Goal: Task Accomplishment & Management: Use online tool/utility

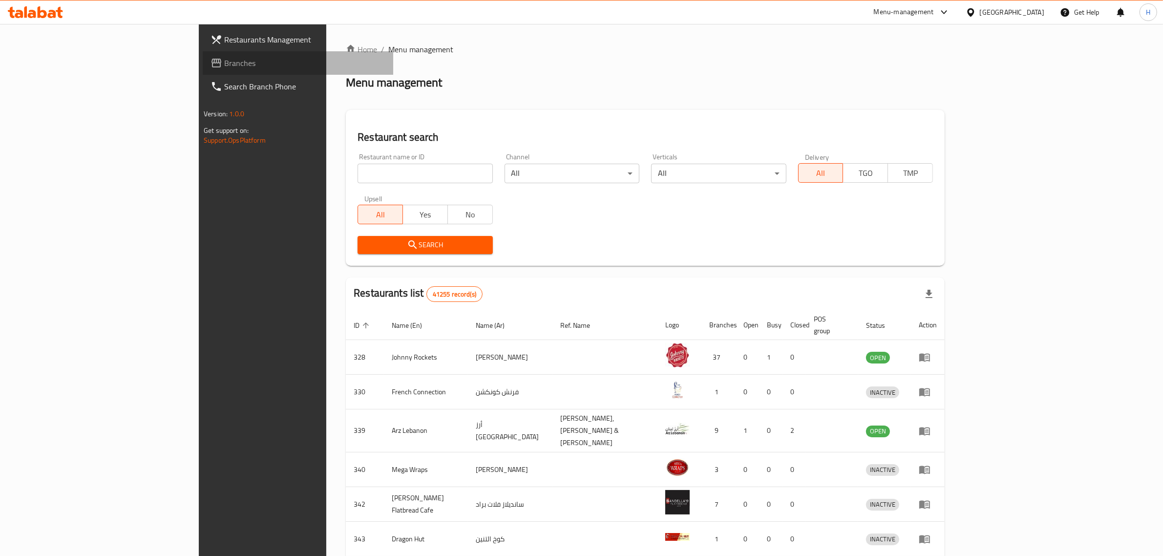
click at [224, 64] on span "Branches" at bounding box center [304, 63] width 161 height 12
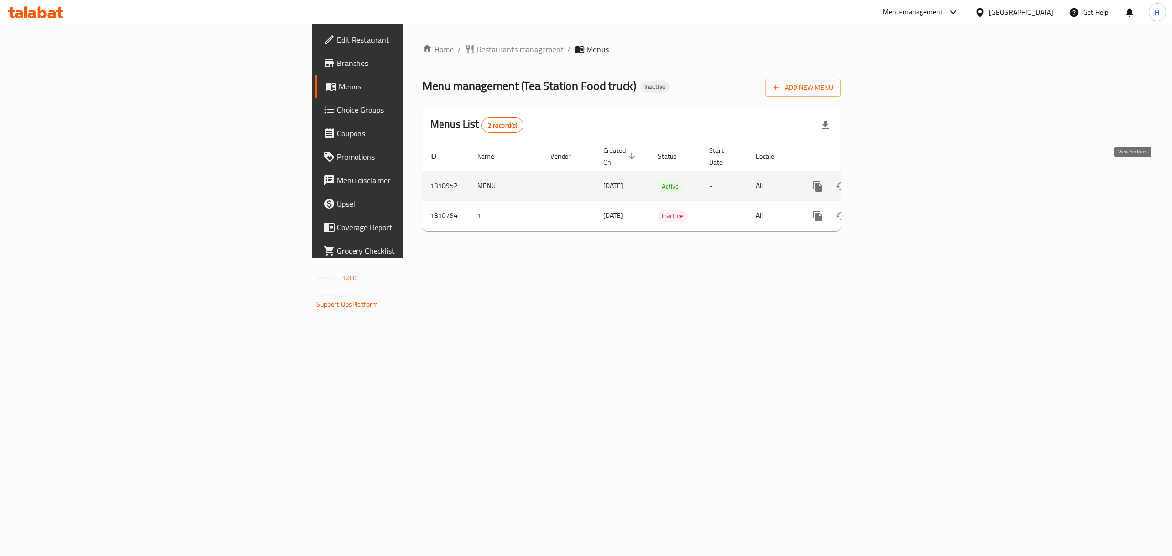
click at [894, 180] on icon "enhanced table" at bounding box center [889, 186] width 12 height 12
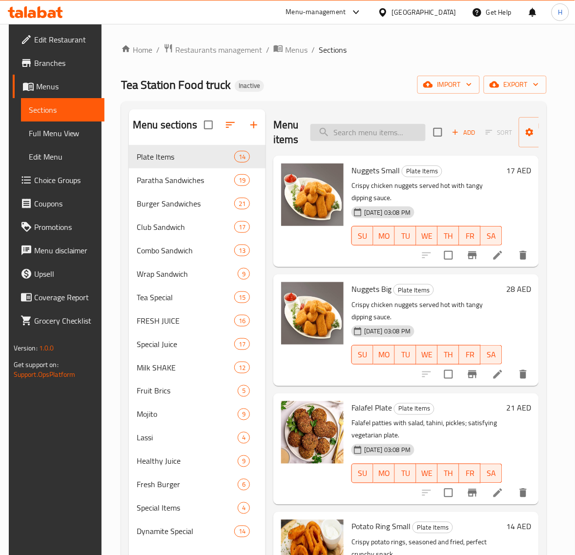
click at [373, 137] on input "search" at bounding box center [368, 132] width 115 height 17
paste input "Angus Burger Double"
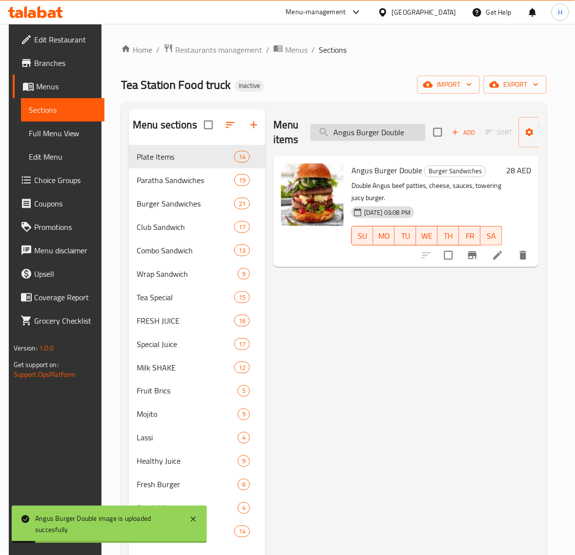
click at [401, 137] on input "Angus Burger Double" at bounding box center [368, 132] width 115 height 17
paste input "VOCADO FRESH JUICE"
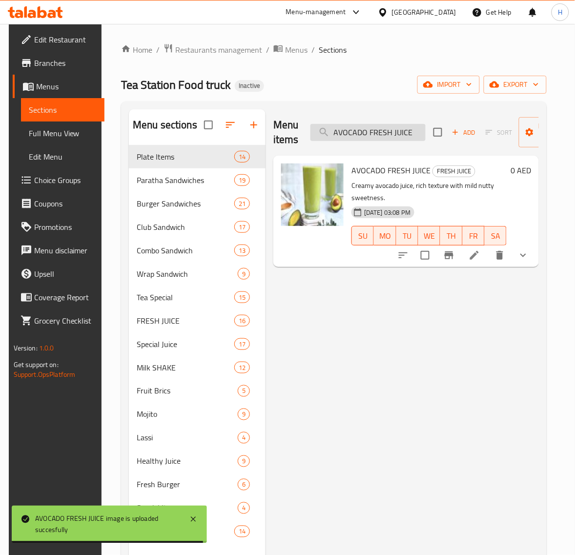
click at [374, 134] on input "AVOCADO FRESH JUICE" at bounding box center [368, 132] width 115 height 17
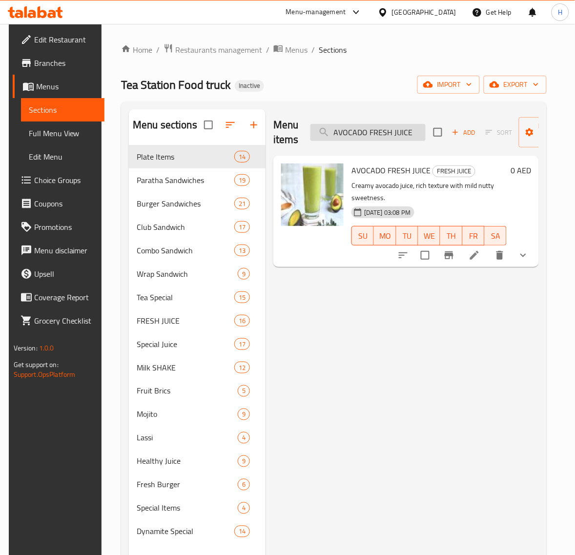
paste input "BANANA FRESH JUIC"
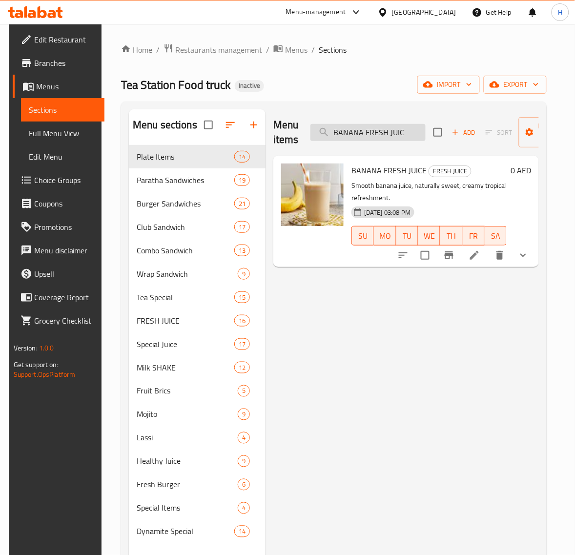
click at [409, 136] on input "BANANA FRESH JUIC" at bounding box center [368, 132] width 115 height 17
paste input "eef Burger"
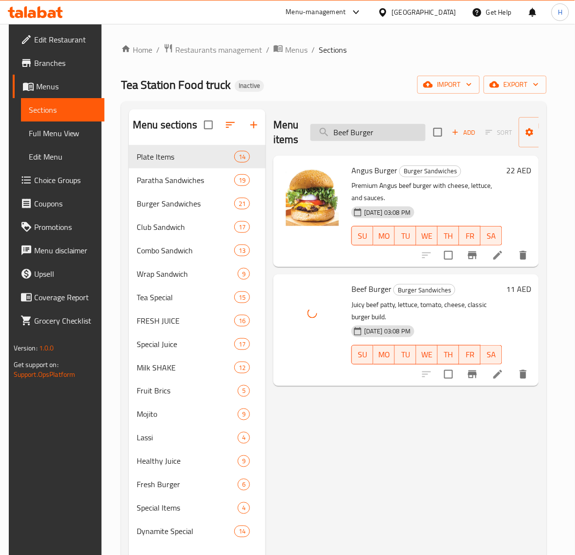
click at [369, 135] on input "Beef Burger" at bounding box center [368, 132] width 115 height 17
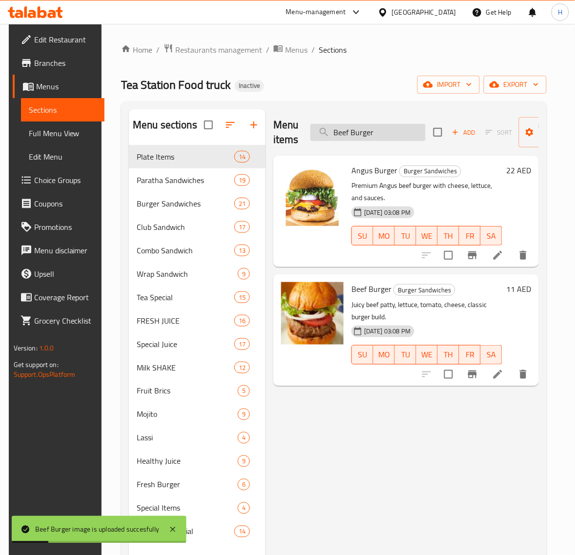
paste input "Cajun"
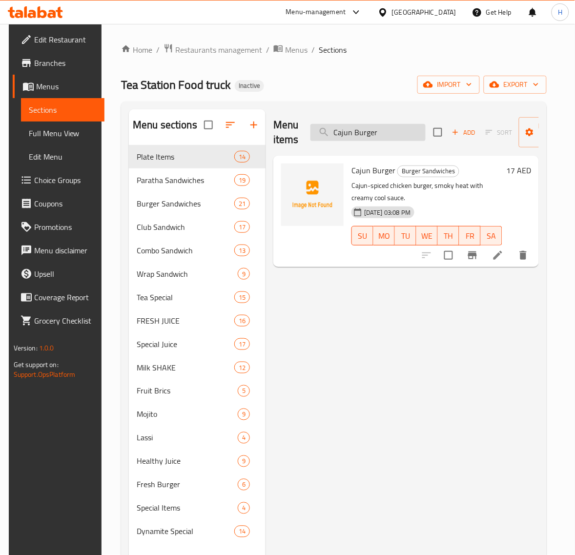
click at [395, 135] on input "Cajun Burger" at bounding box center [368, 132] width 115 height 17
paste input "ARROT FRESH JUICE"
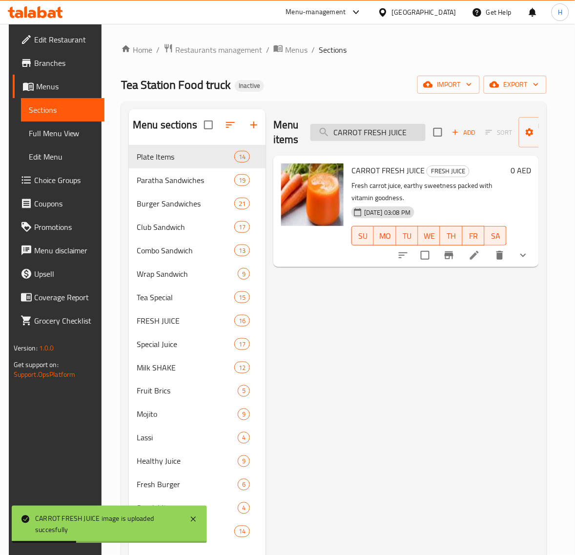
click at [377, 128] on input "CARROT FRESH JUICE" at bounding box center [368, 132] width 115 height 17
paste input "hicken Burger"
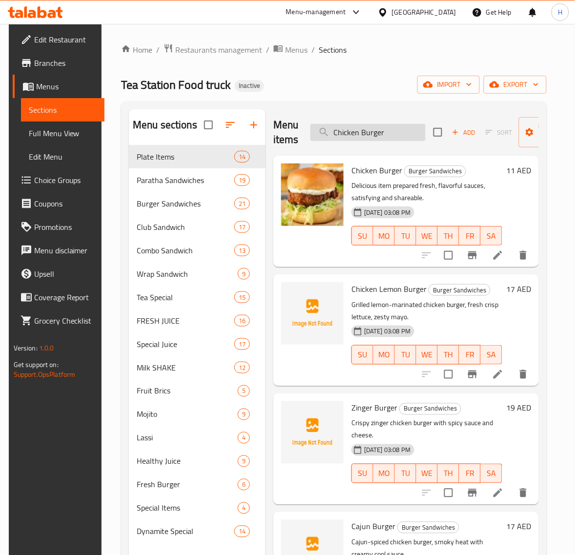
click at [362, 132] on input "Chicken Burger" at bounding box center [368, 132] width 115 height 17
paste input "Lemon"
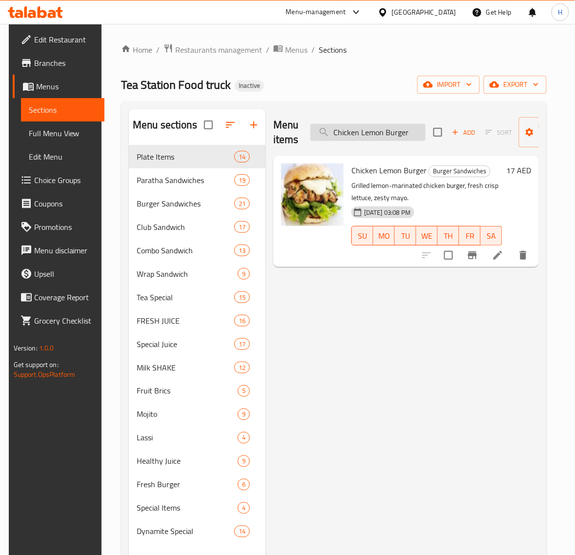
click at [392, 137] on input "Chicken Lemon Burger" at bounding box center [368, 132] width 115 height 17
paste input "Nuggets"
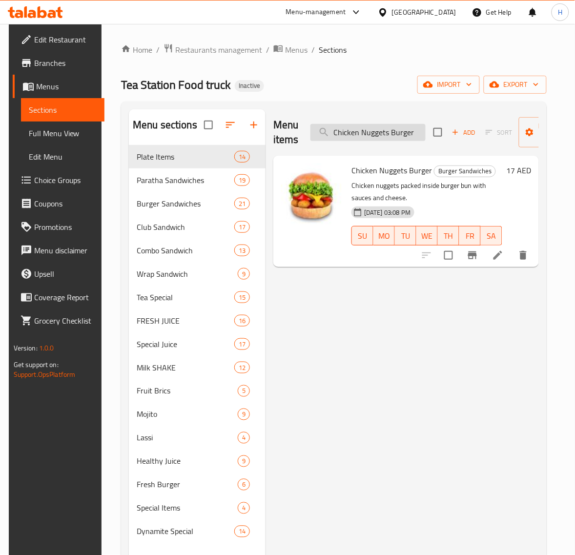
click at [375, 128] on input "Chicken Nuggets Burger" at bounding box center [368, 132] width 115 height 17
paste input "┬áFillet Spicy"
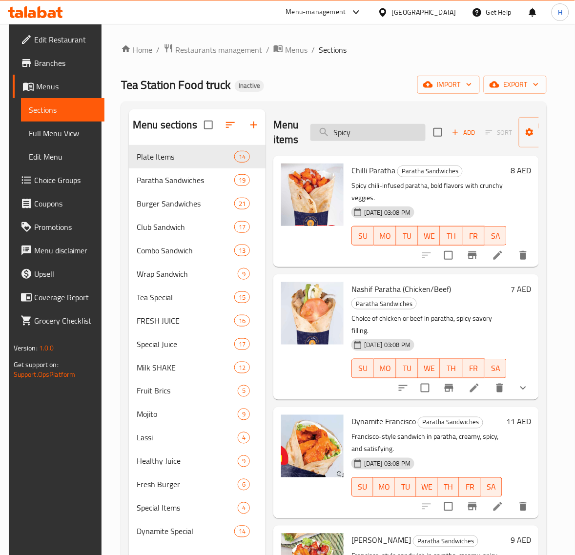
click at [377, 135] on input "Spicy" at bounding box center [368, 132] width 115 height 17
paste input "CHICKOO FRESH JUICE"
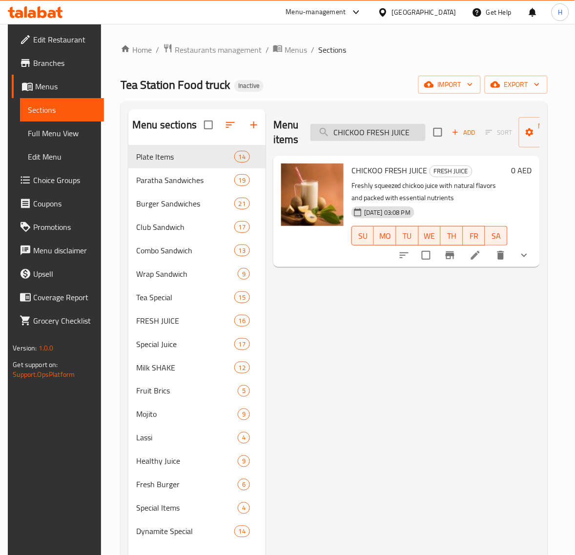
click at [377, 127] on input "CHICKOO FRESH JUICE" at bounding box center [368, 132] width 115 height 17
paste input "ross Fire Burger"
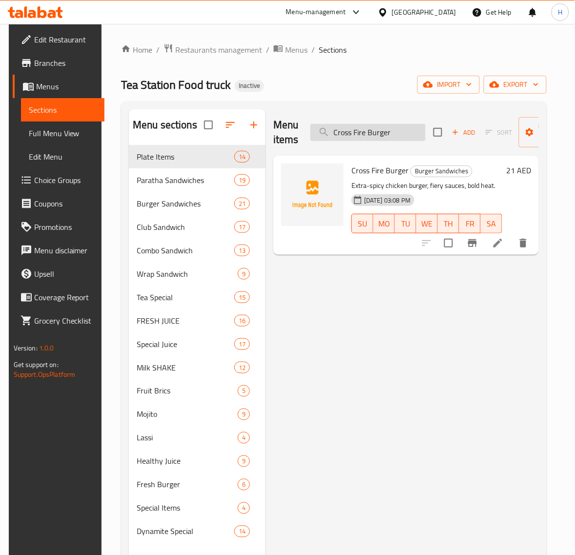
click at [381, 129] on input "Cross Fire Burger" at bounding box center [368, 132] width 115 height 17
paste input "DATES SHAKE┬á"
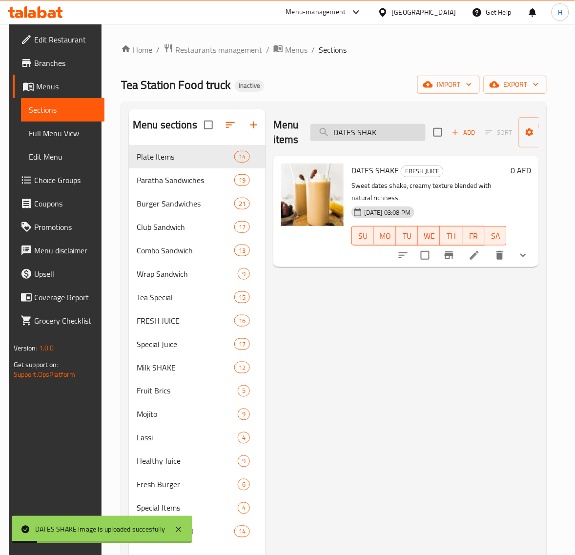
click at [345, 130] on input "DATES SHAK" at bounding box center [368, 132] width 115 height 17
paste input "EGG CLUB"
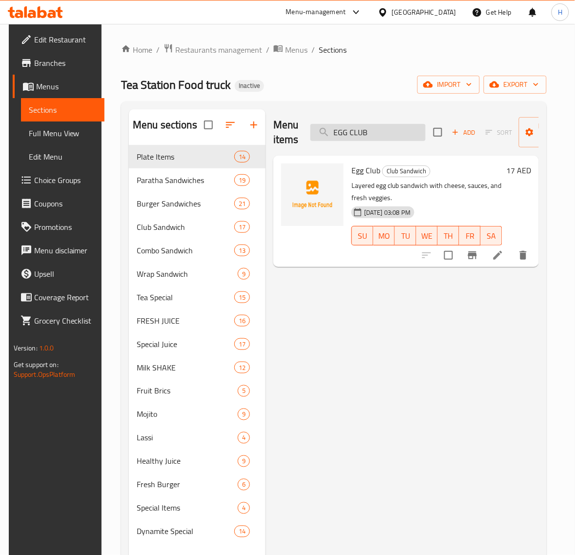
click at [374, 133] on input "EGG CLUB" at bounding box center [368, 132] width 115 height 17
paste input "DATES SHAKE┬á"
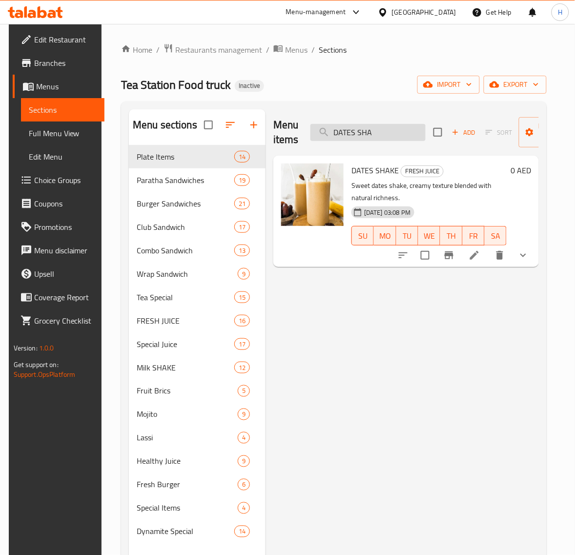
click at [369, 135] on input "DATES SHA" at bounding box center [368, 132] width 115 height 17
paste input "Fish Fillet Burger"
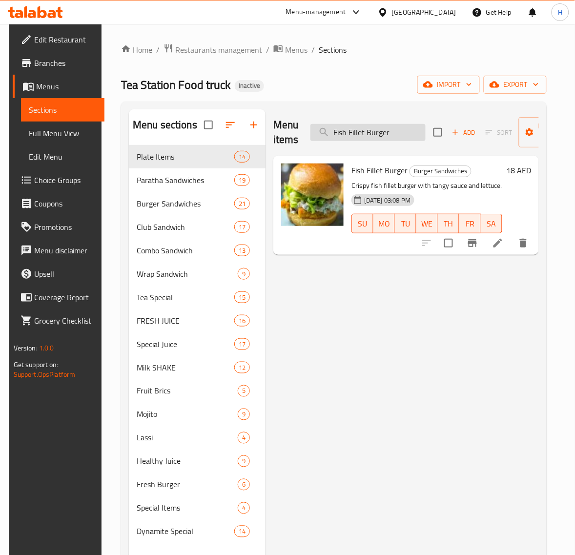
click at [362, 129] on input "Fish Fillet Burger" at bounding box center [368, 132] width 115 height 17
paste input "GOLDEN WRAP"
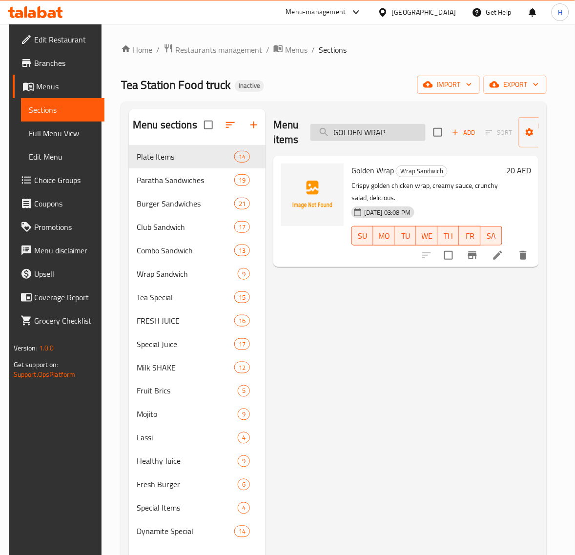
click at [415, 131] on input "GOLDEN WRAP" at bounding box center [368, 132] width 115 height 17
paste input "RAPE FRESH JUICE"
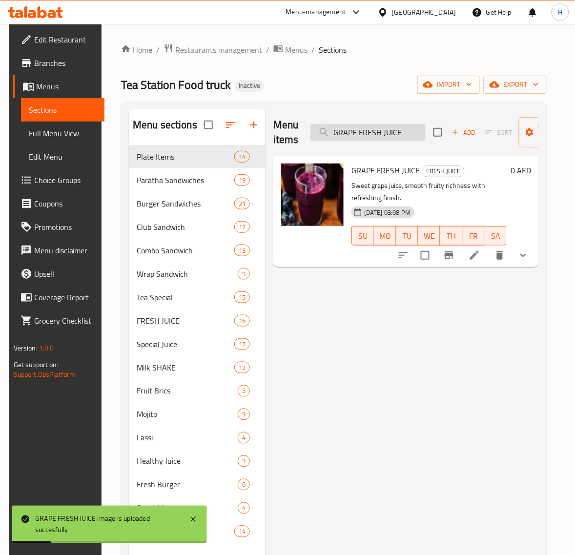
click at [388, 128] on input "GRAPE FRESH JUICE" at bounding box center [368, 132] width 115 height 17
paste input "rill Burger Double"
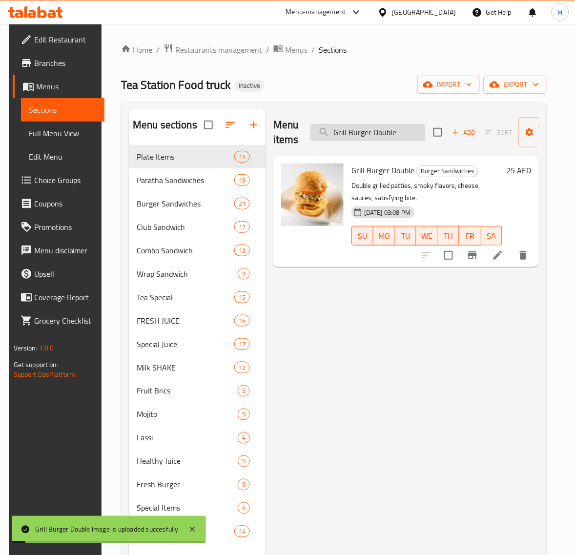
click at [377, 130] on input "Grill Burger Double" at bounding box center [368, 132] width 115 height 17
paste input "RAPE FRESH JUICE"
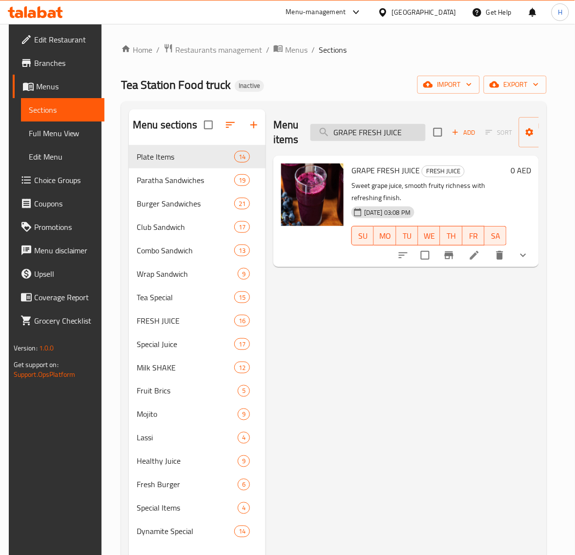
click at [392, 128] on input "GRAPE FRESH JUICE" at bounding box center [368, 132] width 115 height 17
paste input "rill Burger Double"
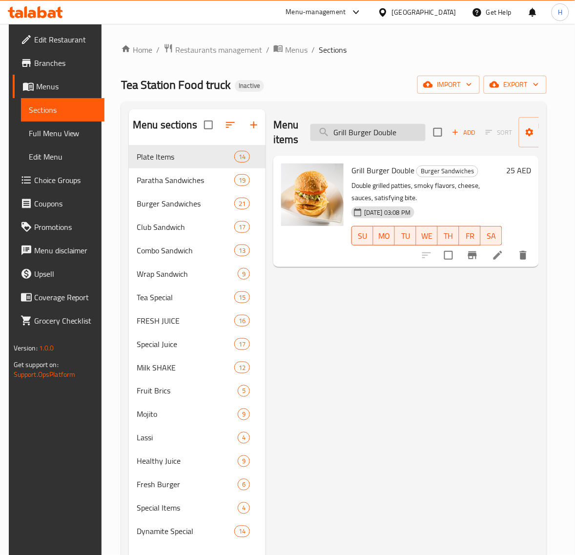
click at [379, 138] on input "Grill Burger Double" at bounding box center [368, 132] width 115 height 17
paste input "ed Chi. Burger"
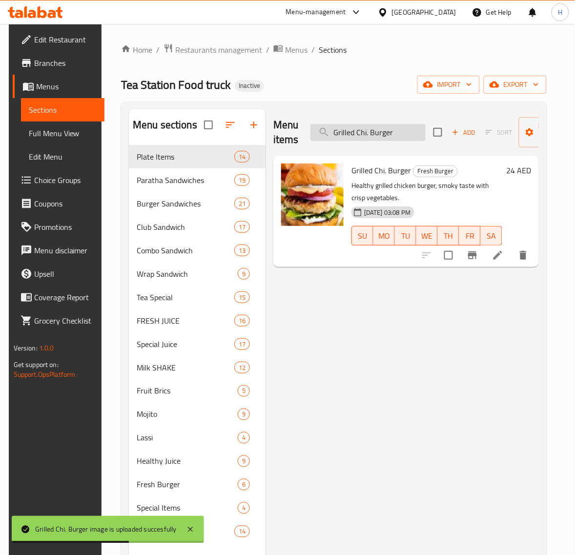
click at [364, 134] on input "Grilled Chi. Burger" at bounding box center [368, 132] width 115 height 17
paste input "Honey"
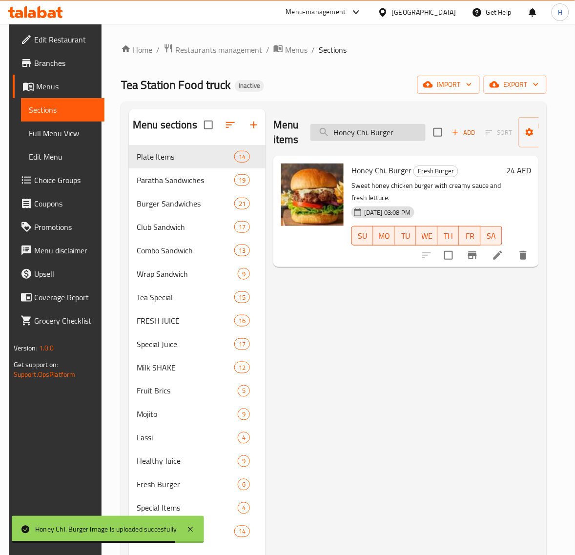
click at [372, 135] on input "Honey Chi. Burger" at bounding box center [368, 132] width 115 height 17
paste input "ITALIAN WRAP"
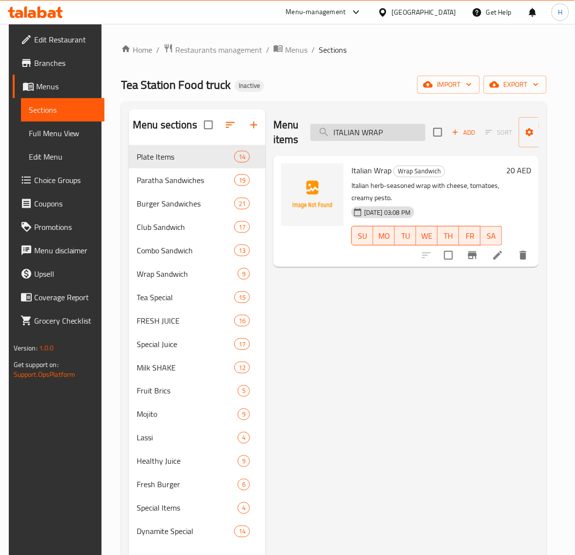
click at [395, 127] on input "ITALIAN WRAP" at bounding box center [368, 132] width 115 height 17
paste input "Honey Chi. Burger"
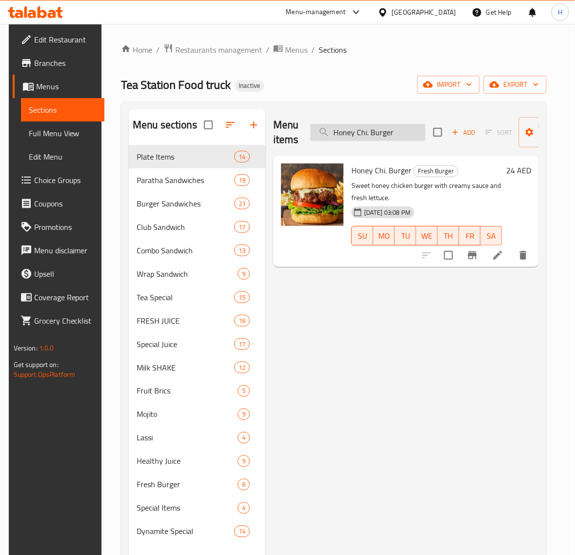
click at [400, 132] on input "Honey Chi. Burger" at bounding box center [368, 132] width 115 height 17
paste input "Jumbo Prawns"
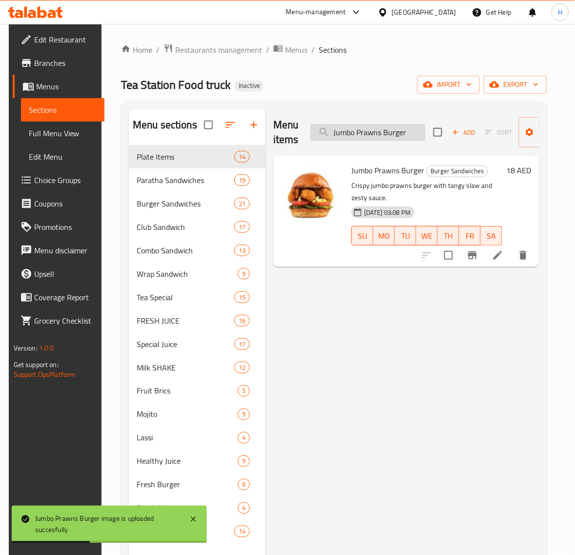
click at [371, 130] on input "Jumbo Prawns Burger" at bounding box center [368, 132] width 115 height 17
paste input "Khaleej"
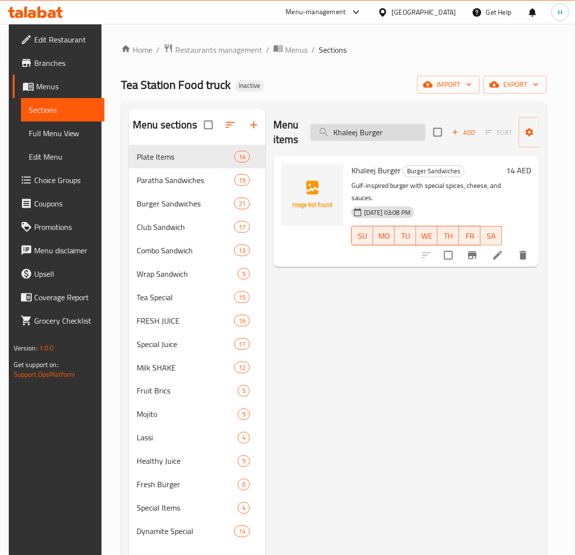
click at [370, 129] on input "Khaleej Burger" at bounding box center [368, 132] width 115 height 17
paste input "Lemon Ginger Mojito"
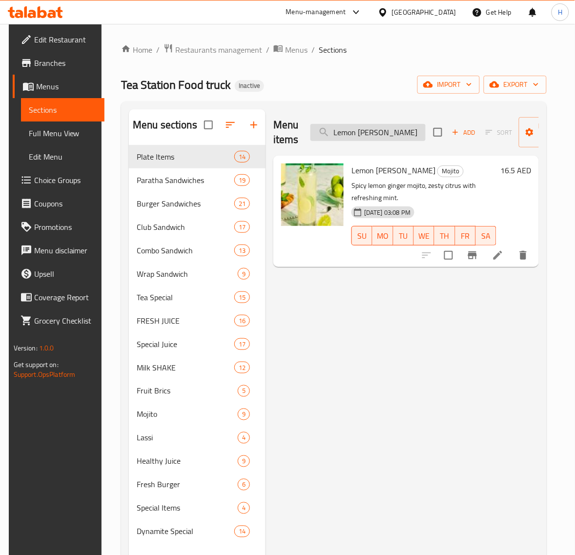
click at [371, 137] on input "Lemon Ginger Mojito" at bounding box center [368, 132] width 115 height 17
paste input "MANGO FRESH JUICE"
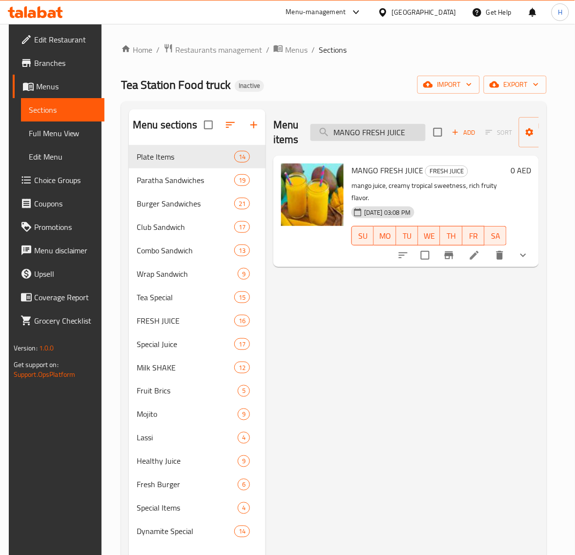
click at [409, 135] on input "MANGO FRESH JUICE" at bounding box center [368, 132] width 115 height 17
paste input "THAFI WRAP"
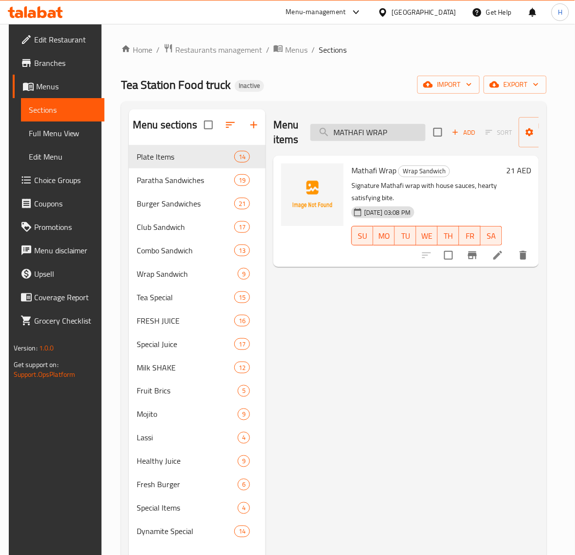
click at [382, 127] on input "MATHAFI WRAP" at bounding box center [368, 132] width 115 height 17
paste input "NUGGETS"
click at [376, 129] on input "NUGGETS WRAP" at bounding box center [368, 132] width 115 height 17
paste input "Spanish Paratha"
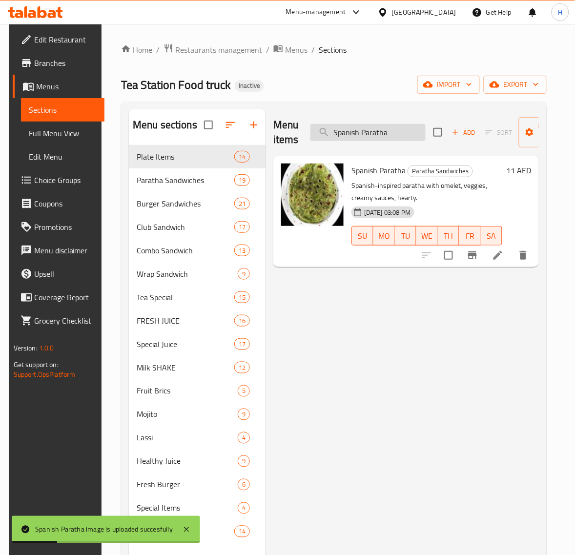
click at [393, 133] on input "Spanish Paratha" at bounding box center [368, 132] width 115 height 17
paste input "Tea Station Special"
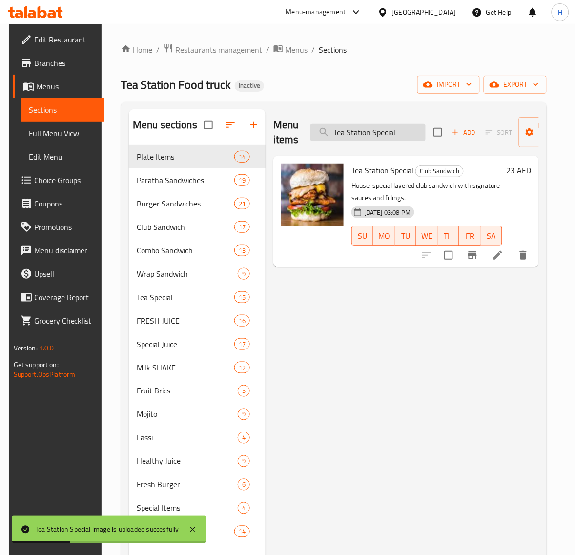
click at [369, 130] on input "Tea Station Special" at bounding box center [368, 132] width 115 height 17
paste input "Vegetable Burger"
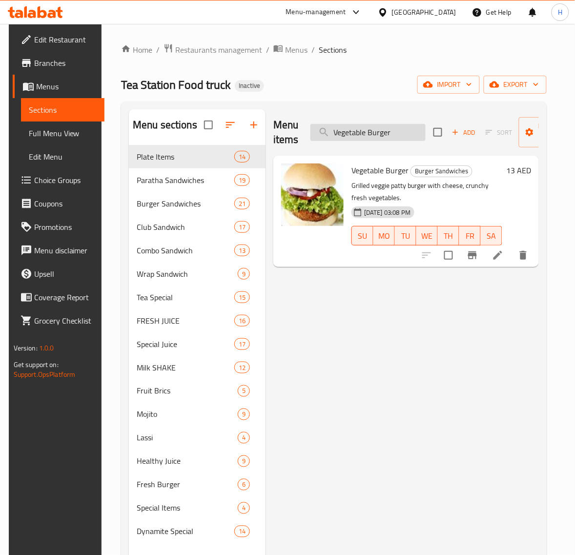
click at [386, 131] on input "Vegetable Burger" at bounding box center [368, 132] width 115 height 17
paste input "Zinger"
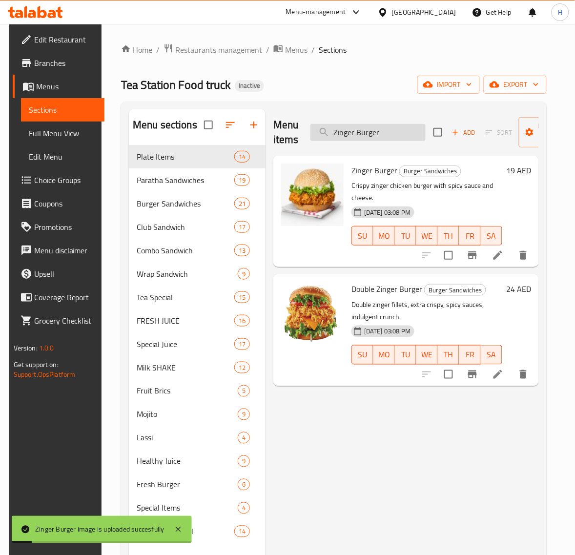
click at [372, 129] on input "Zinger Burger" at bounding box center [368, 132] width 115 height 17
paste input "INGER WRAP"
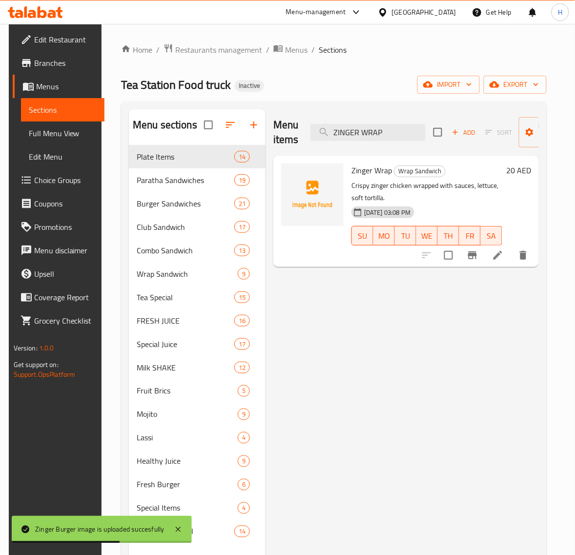
type input "ZINGER WRAP"
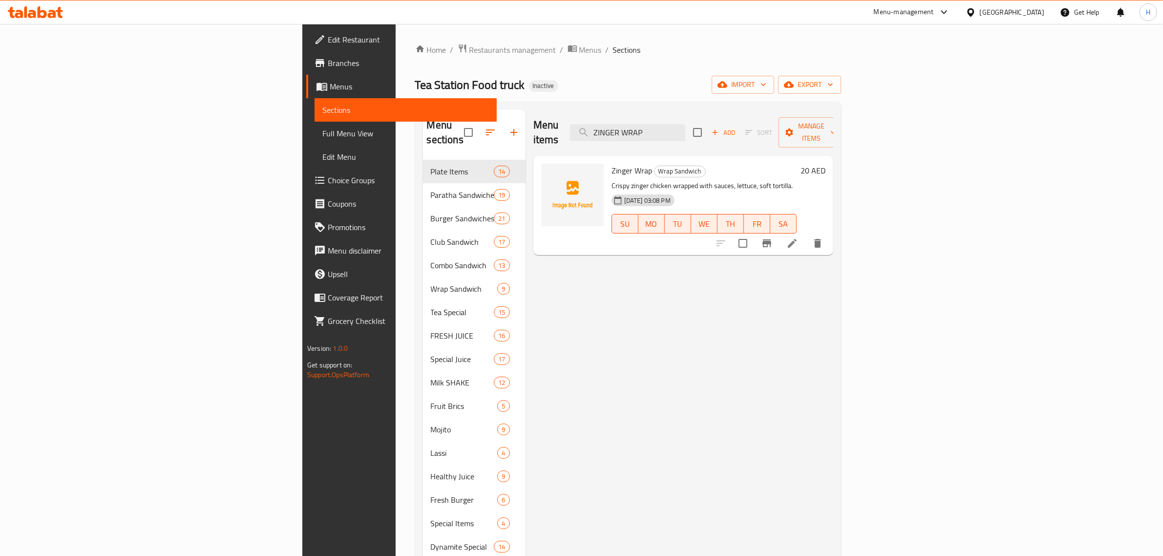
click at [322, 138] on span "Full Menu View" at bounding box center [405, 133] width 167 height 12
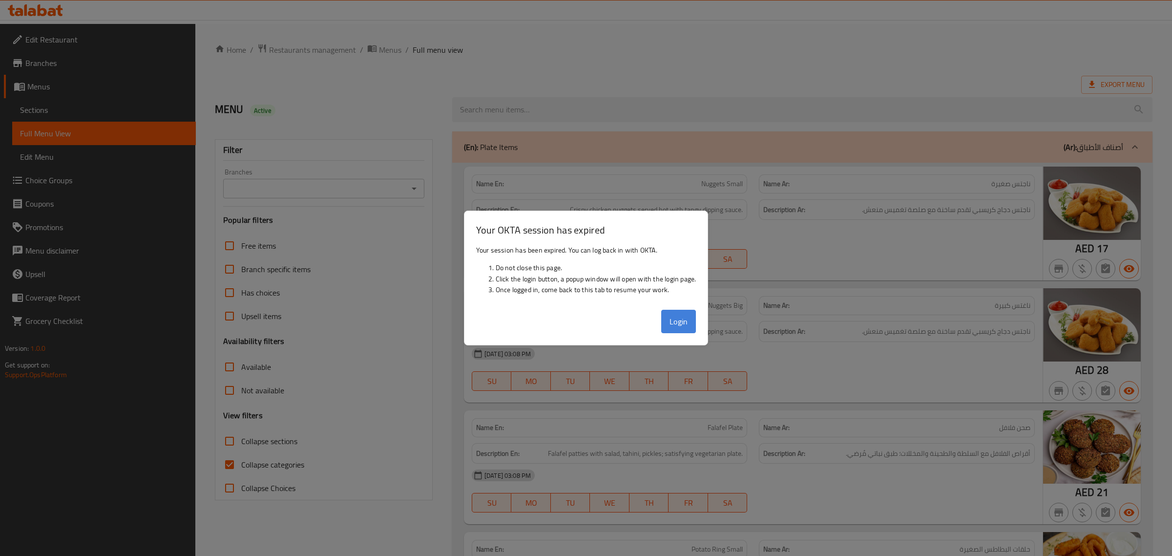
click at [669, 321] on button "Login" at bounding box center [678, 321] width 35 height 23
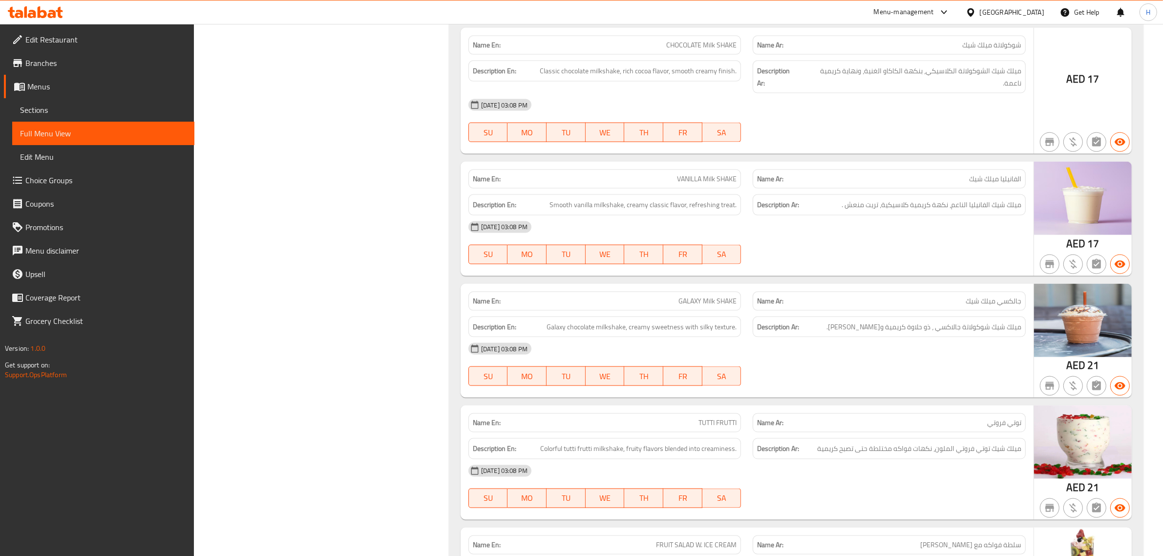
scroll to position [27449, 0]
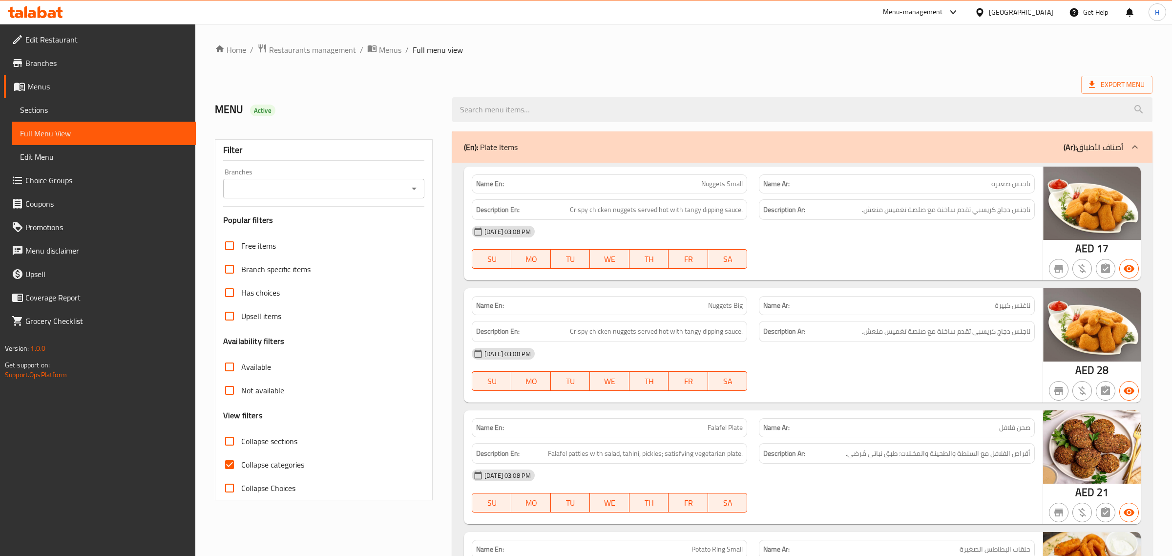
click at [260, 459] on span "Collapse categories" at bounding box center [272, 465] width 63 height 12
click at [241, 453] on input "Collapse categories" at bounding box center [229, 464] width 23 height 23
checkbox input "false"
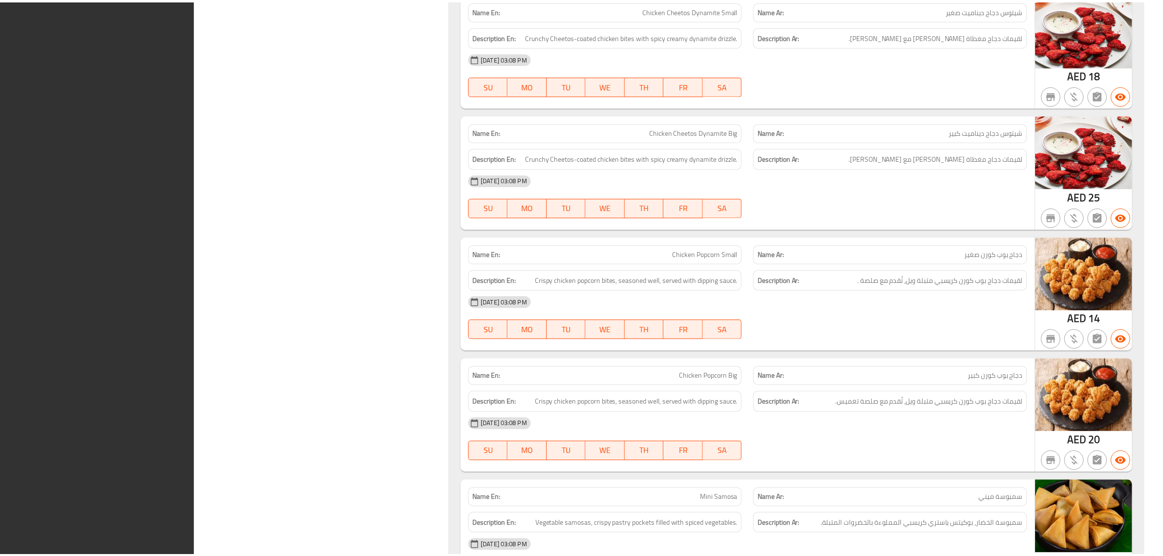
scroll to position [31403, 0]
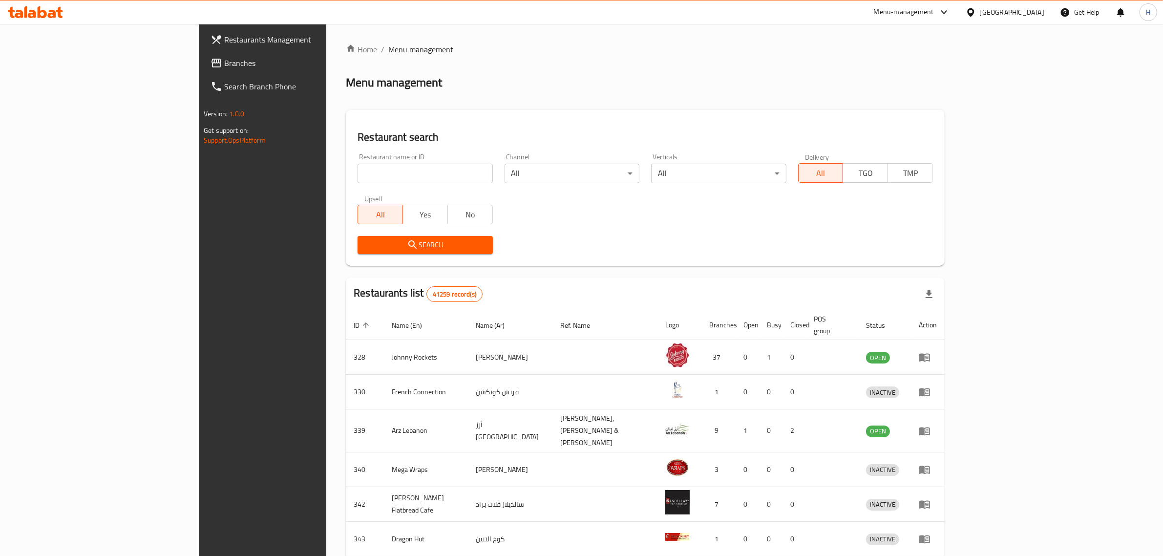
click at [224, 61] on span "Branches" at bounding box center [304, 63] width 161 height 12
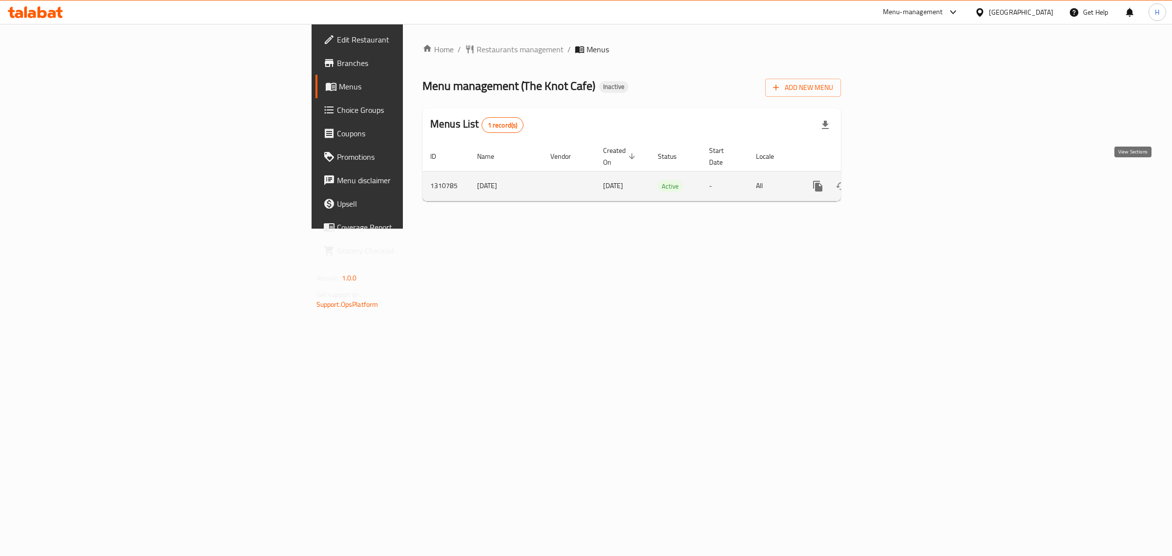
click at [893, 182] on icon "enhanced table" at bounding box center [888, 186] width 9 height 9
